Goal: Transaction & Acquisition: Purchase product/service

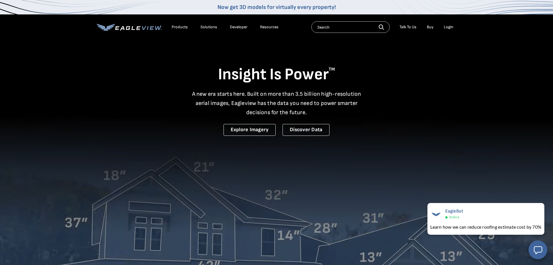
click at [447, 25] on div "Login" at bounding box center [449, 26] width 10 height 5
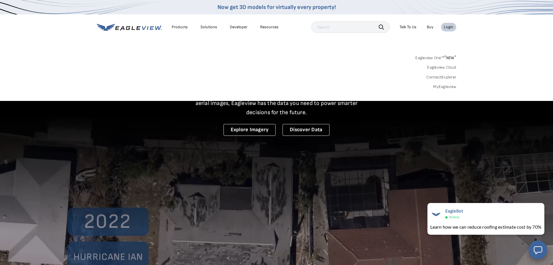
click at [435, 67] on link "Eagleview Cloud" at bounding box center [441, 67] width 29 height 5
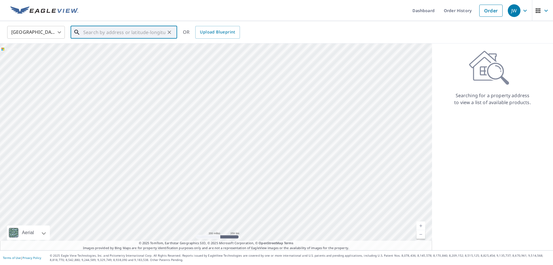
click at [141, 33] on input "text" at bounding box center [124, 32] width 82 height 16
click at [140, 31] on input "text" at bounding box center [124, 32] width 82 height 16
click at [94, 53] on p "Kernersville, NC 27284" at bounding box center [127, 58] width 90 height 12
type input "1828 Oakhurst Park Ln Kernersville, NC 27284"
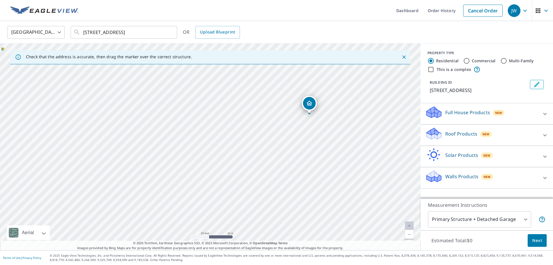
drag, startPoint x: 370, startPoint y: 161, endPoint x: 206, endPoint y: 164, distance: 164.5
click at [207, 164] on div "1828 Oakhurst Park Ln Kernersville, NC 27284" at bounding box center [210, 146] width 420 height 206
click at [461, 137] on p "Roof Products" at bounding box center [461, 133] width 32 height 7
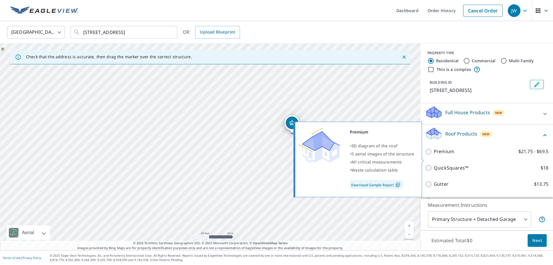
click at [449, 155] on p "Premium" at bounding box center [444, 151] width 20 height 7
click at [434, 155] on input "Premium $21.75 - $69.5" at bounding box center [429, 151] width 9 height 7
checkbox input "true"
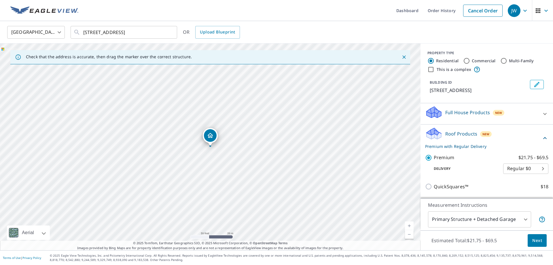
click at [540, 241] on span "Next" at bounding box center [537, 240] width 10 height 7
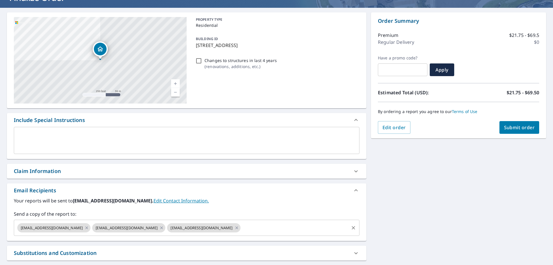
scroll to position [102, 0]
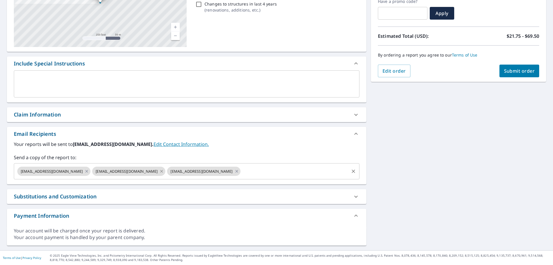
click at [159, 170] on icon at bounding box center [161, 171] width 5 height 6
click at [84, 170] on icon at bounding box center [86, 171] width 5 height 6
click at [91, 171] on input "text" at bounding box center [219, 171] width 257 height 11
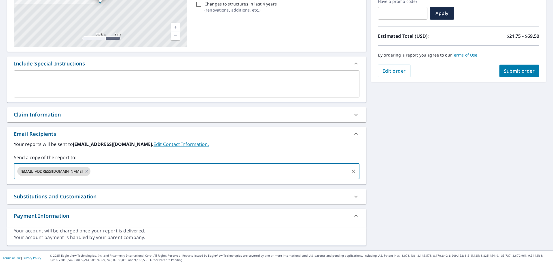
paste input "bcreason78@gmail.com"
type input "bcreason78@gmail.com"
click at [536, 68] on button "Submit order" at bounding box center [519, 71] width 40 height 13
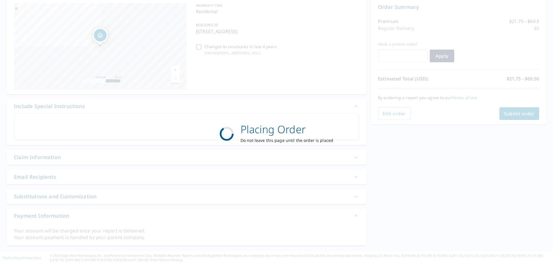
click at [533, 69] on div "Placing Order Do not leave this page until the order is placed" at bounding box center [276, 132] width 553 height 265
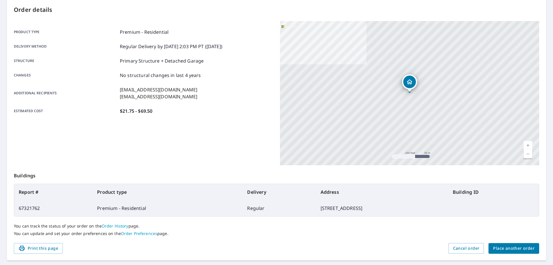
click at [504, 248] on span "Place another order" at bounding box center [513, 248] width 41 height 7
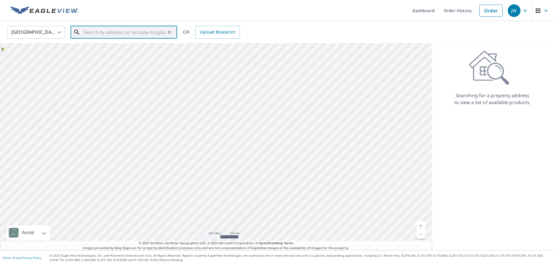
click at [151, 38] on input "text" at bounding box center [124, 32] width 82 height 16
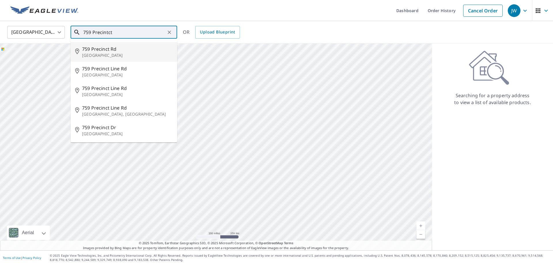
click at [134, 51] on span "759 Precinct Rd" at bounding box center [127, 49] width 90 height 7
type input "759 Precinct Rd Pilot Mountain, NC 27041"
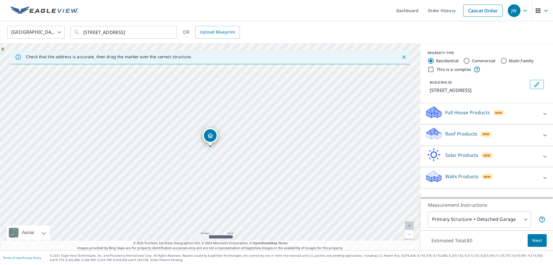
click at [462, 132] on p "Roof Products" at bounding box center [461, 133] width 32 height 7
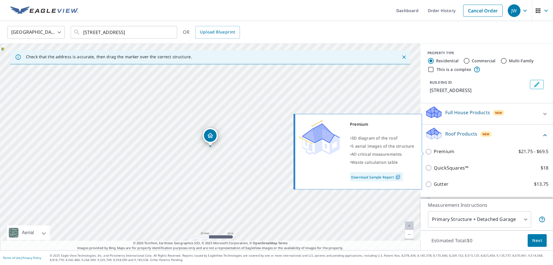
click at [447, 149] on p "Premium" at bounding box center [444, 151] width 20 height 7
click at [434, 149] on input "Premium $21.75 - $69.5" at bounding box center [429, 151] width 9 height 7
checkbox input "true"
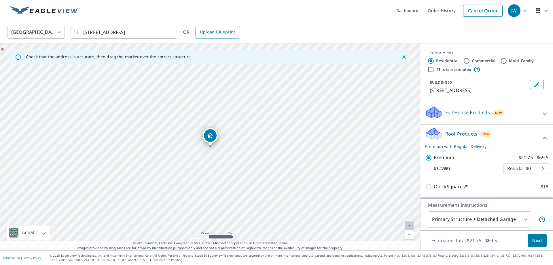
click at [541, 241] on span "Next" at bounding box center [537, 240] width 10 height 7
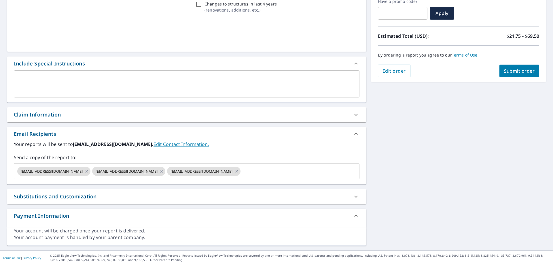
scroll to position [102, 0]
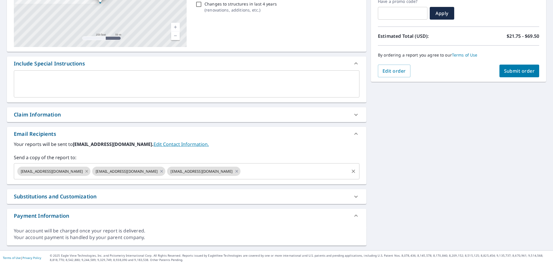
click at [84, 169] on icon at bounding box center [86, 171] width 5 height 6
click at [84, 173] on icon at bounding box center [86, 171] width 5 height 6
click at [103, 169] on input "text" at bounding box center [219, 171] width 257 height 11
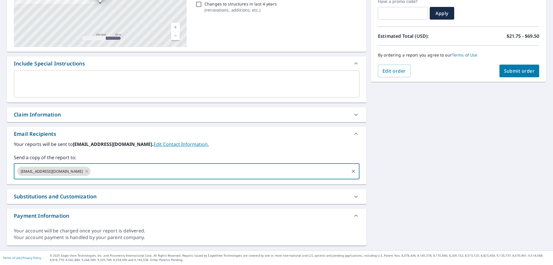
paste input "bcreason78@gmail.com"
type input "bcreason78@gmail.com"
click at [532, 75] on button "Submit order" at bounding box center [519, 71] width 40 height 13
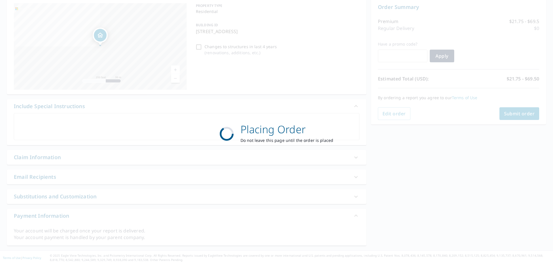
scroll to position [59, 0]
